Goal: Task Accomplishment & Management: Complete application form

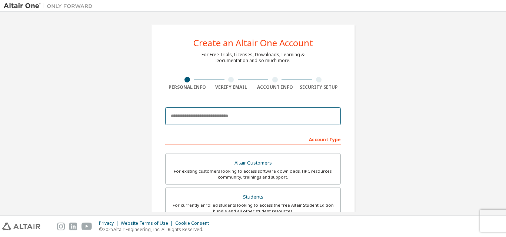
click at [228, 116] on input "email" at bounding box center [253, 116] width 176 height 18
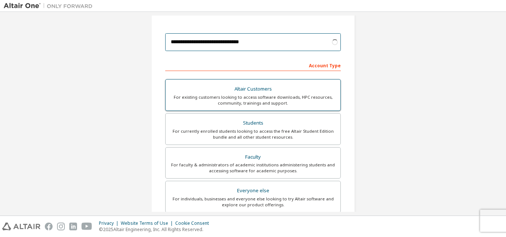
scroll to position [111, 0]
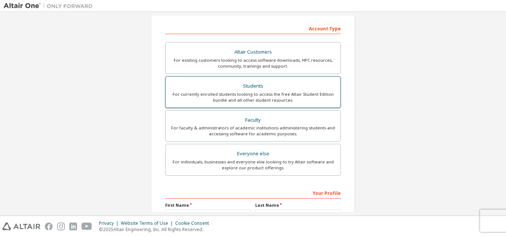
type input "**********"
click at [251, 84] on div "Students" at bounding box center [253, 86] width 166 height 10
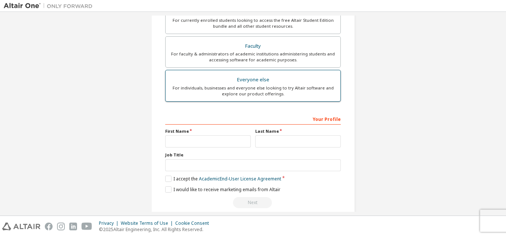
scroll to position [166, 0]
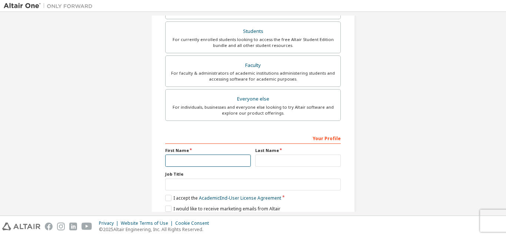
click at [217, 161] on input "text" at bounding box center [208, 161] width 86 height 12
type input "*"
type input "***"
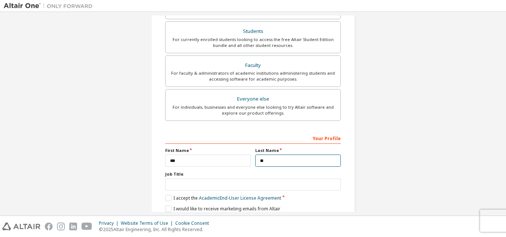
scroll to position [196, 0]
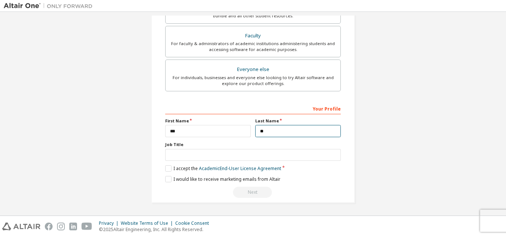
type input "**"
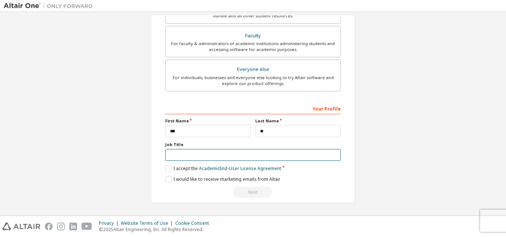
click at [200, 151] on input "text" at bounding box center [253, 155] width 176 height 12
type input "*"
type input "*******"
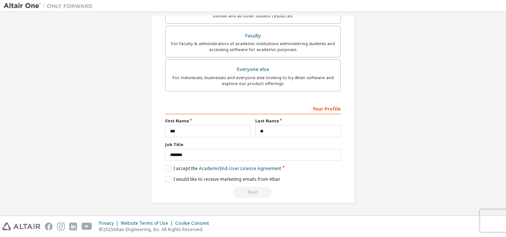
drag, startPoint x: 163, startPoint y: 168, endPoint x: 165, endPoint y: 172, distance: 5.0
click at [162, 168] on div "**********" at bounding box center [253, 16] width 204 height 374
click at [165, 172] on div "Your Profile First Name *** Last Name ** Job Title ******* Please provide State…" at bounding box center [253, 151] width 176 height 96
click at [167, 170] on label "I accept the Academic End-User License Agreement" at bounding box center [223, 169] width 116 height 6
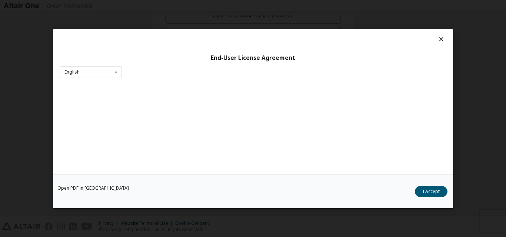
click at [168, 180] on div "Open PDF in New Tab I Accept" at bounding box center [253, 191] width 400 height 34
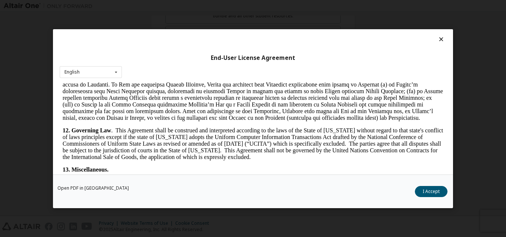
scroll to position [1235, 0]
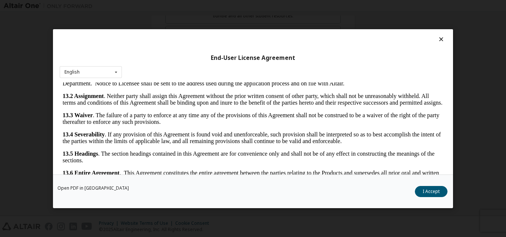
drag, startPoint x: 440, startPoint y: 101, endPoint x: 501, endPoint y: 269, distance: 178.5
click at [441, 193] on button "I Accept" at bounding box center [431, 191] width 33 height 11
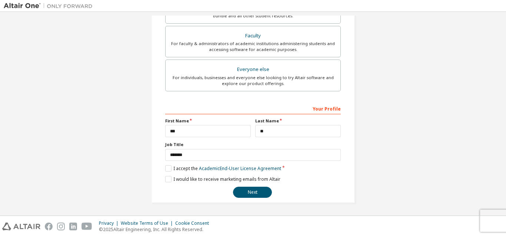
click at [168, 176] on div "**********" at bounding box center [253, 151] width 176 height 96
click at [168, 177] on label "I would like to receive marketing emails from Altair" at bounding box center [222, 179] width 115 height 6
click at [253, 195] on button "Next" at bounding box center [252, 192] width 39 height 11
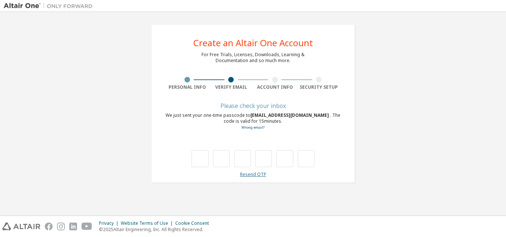
click at [250, 176] on link "Resend OTP" at bounding box center [253, 174] width 26 height 6
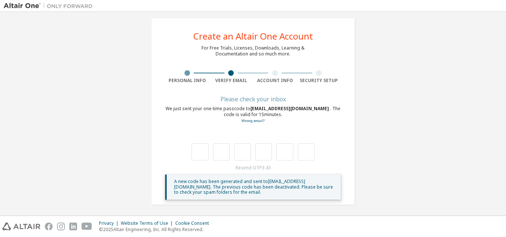
scroll to position [9, 0]
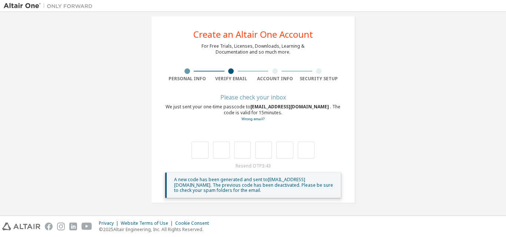
click at [270, 186] on span "A new code has been generated and sent to tan.2275801010237@vanlanguni.vn . The…" at bounding box center [253, 185] width 159 height 17
click at [279, 113] on div "We just sent your one-time passcode to tan.2275801010237@vanlanguni.vn . The co…" at bounding box center [253, 113] width 176 height 18
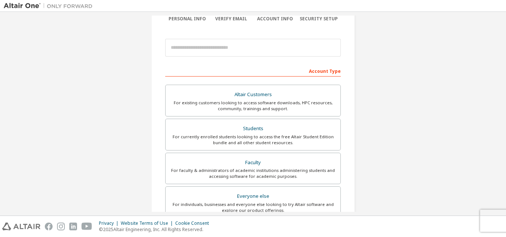
scroll to position [74, 0]
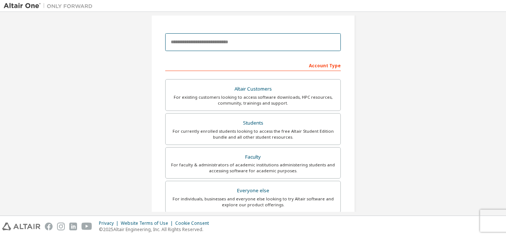
click at [257, 38] on input "email" at bounding box center [253, 42] width 176 height 18
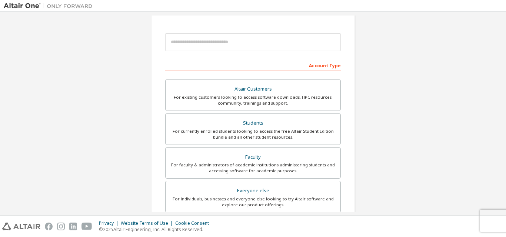
click at [409, 60] on div "Create an Altair One Account For Free Trials, Licenses, Downloads, Learning & D…" at bounding box center [253, 137] width 498 height 392
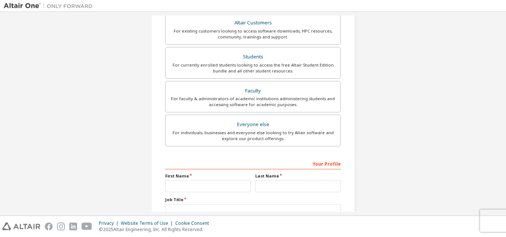
scroll to position [10, 0]
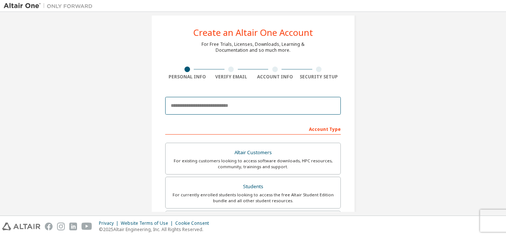
click at [226, 107] on input "email" at bounding box center [253, 106] width 176 height 18
type input "**********"
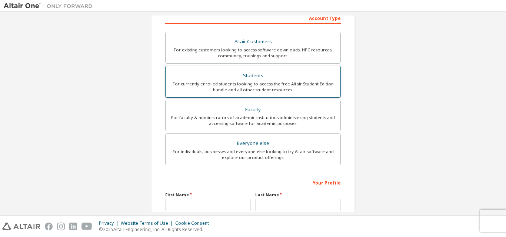
click at [261, 78] on div "Students" at bounding box center [253, 76] width 166 height 10
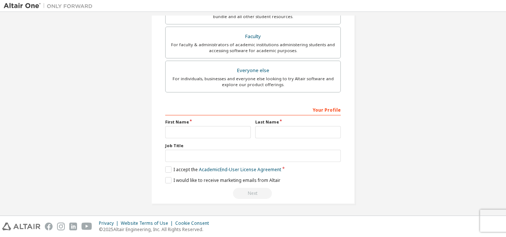
scroll to position [215, 0]
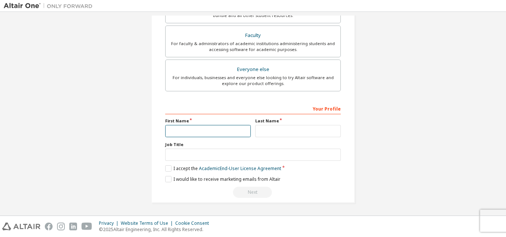
click at [203, 136] on input "text" at bounding box center [208, 131] width 86 height 12
type input "*"
type input "***"
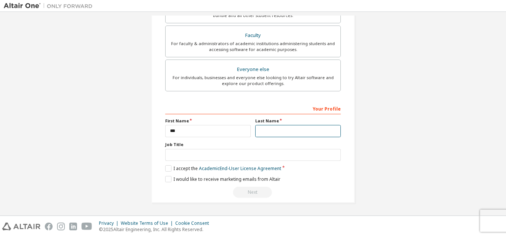
click at [303, 129] on input "text" at bounding box center [298, 131] width 86 height 12
type input "**"
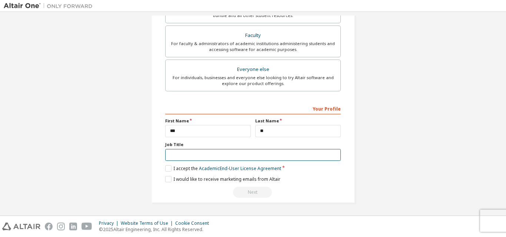
click at [228, 156] on input "text" at bounding box center [253, 155] width 176 height 12
type input "*"
type input "*******"
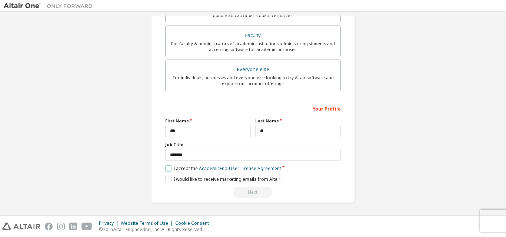
click at [166, 167] on label "I accept the Academic End-User License Agreement" at bounding box center [223, 169] width 116 height 6
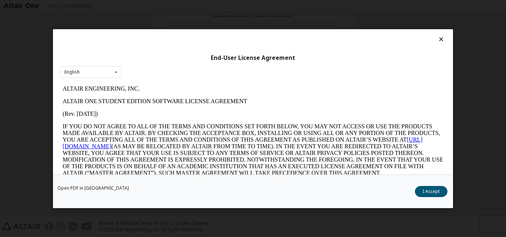
scroll to position [0, 0]
drag, startPoint x: 434, startPoint y: 193, endPoint x: 222, endPoint y: 166, distance: 213.1
click at [425, 195] on button "I Accept" at bounding box center [431, 191] width 33 height 11
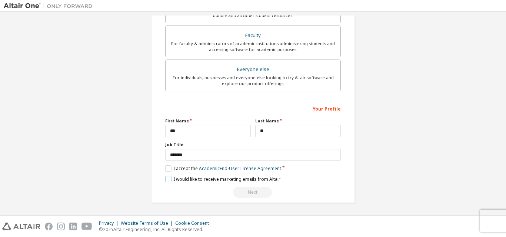
click at [166, 178] on label "I would like to receive marketing emails from Altair" at bounding box center [222, 179] width 115 height 6
drag, startPoint x: 246, startPoint y: 193, endPoint x: 250, endPoint y: 193, distance: 4.1
click at [247, 193] on div "Next" at bounding box center [253, 192] width 176 height 11
click at [323, 197] on div "Next" at bounding box center [253, 192] width 176 height 11
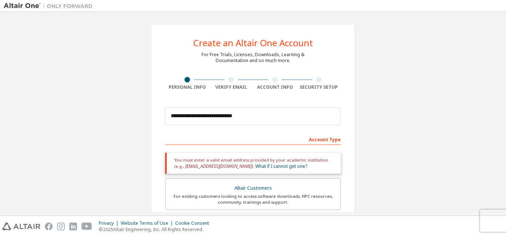
click at [271, 162] on div "You must enter a valid email address provided by your academic institution (e.g…" at bounding box center [253, 163] width 176 height 21
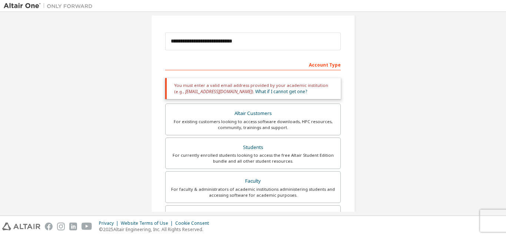
scroll to position [74, 0]
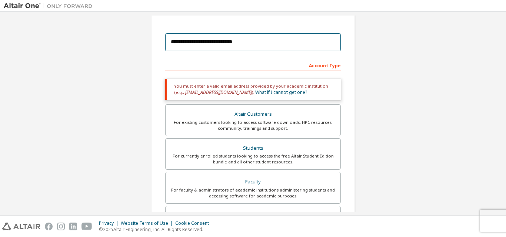
drag, startPoint x: 255, startPoint y: 44, endPoint x: 99, endPoint y: 43, distance: 155.9
click at [99, 43] on div "**********" at bounding box center [253, 149] width 498 height 417
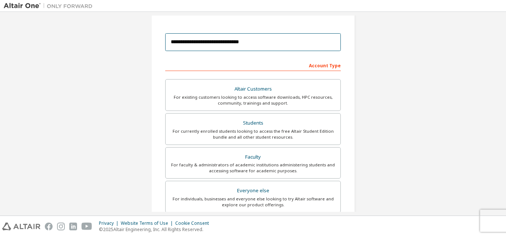
type input "**********"
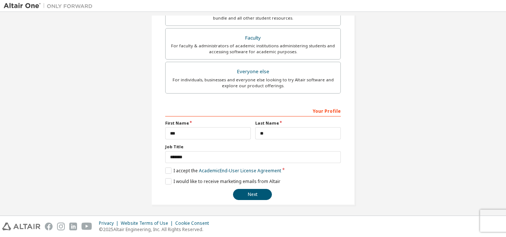
scroll to position [196, 0]
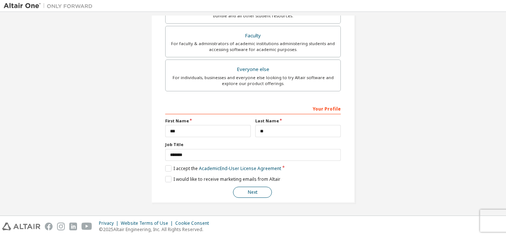
click at [248, 193] on button "Next" at bounding box center [252, 192] width 39 height 11
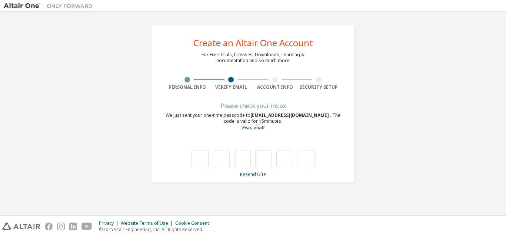
scroll to position [0, 0]
type input "*"
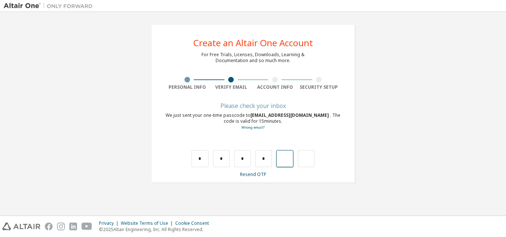
type input "*"
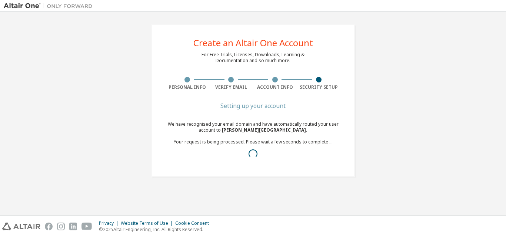
click at [348, 124] on div "Create an Altair One Account For Free Trials, Licenses, Downloads, Learning & D…" at bounding box center [253, 100] width 204 height 153
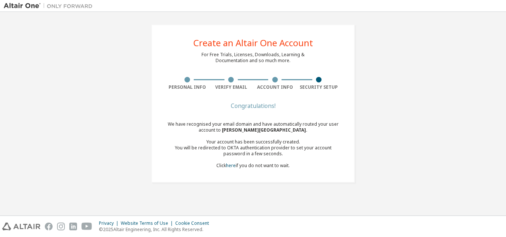
click at [324, 171] on div "Congratulations! We have recognised your email domain and have automatically ro…" at bounding box center [253, 141] width 176 height 74
click at [302, 110] on div "Congratulations! We have recognised your email domain and have automatically ro…" at bounding box center [253, 141] width 176 height 74
click at [231, 167] on link "here" at bounding box center [231, 166] width 10 height 6
